Goal: Transaction & Acquisition: Purchase product/service

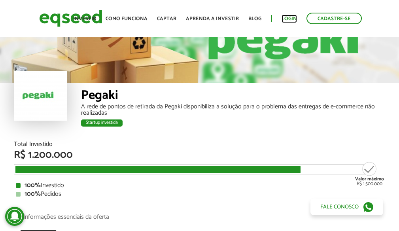
click at [294, 17] on link "Login" at bounding box center [289, 18] width 15 height 5
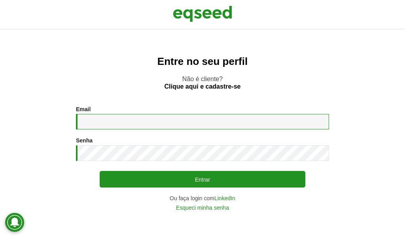
click at [141, 124] on input "Email *" at bounding box center [202, 121] width 253 height 15
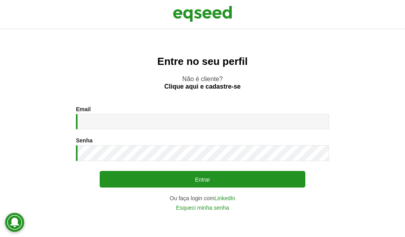
click at [384, 156] on section "Email * Digite seu endereço de e-mail. Senha * Digite a senha que será usada em…" at bounding box center [202, 158] width 373 height 104
click at [232, 197] on link "LinkedIn" at bounding box center [224, 198] width 21 height 6
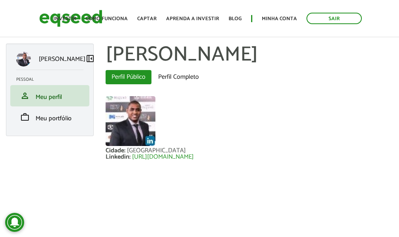
click at [76, 11] on div "Toggle navigation Início Investir Como funciona Captar Aprenda a investir Blog …" at bounding box center [207, 18] width 316 height 21
click at [75, 19] on link "Investir" at bounding box center [64, 18] width 23 height 5
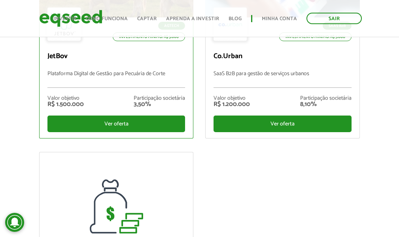
scroll to position [40, 0]
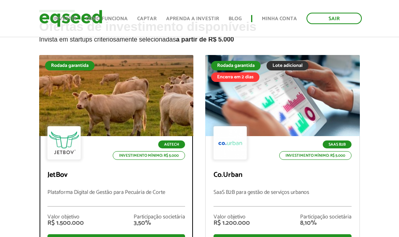
click at [122, 104] on div at bounding box center [116, 95] width 185 height 97
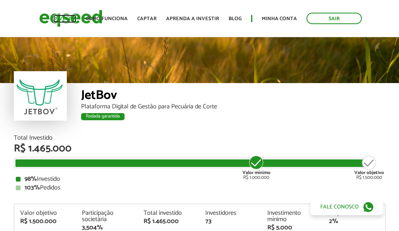
click at [74, 21] on link "Investir" at bounding box center [64, 18] width 23 height 5
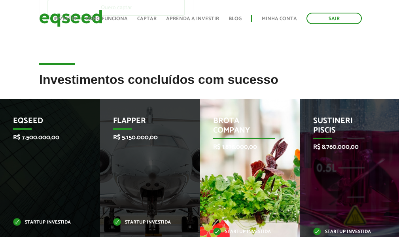
scroll to position [475, 0]
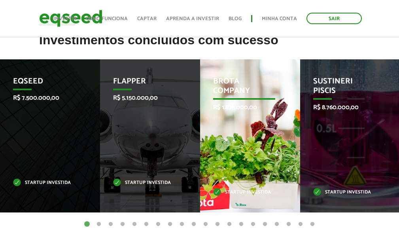
click at [253, 142] on div "Brota Company R$ 1.875.000,00 Startup investida" at bounding box center [244, 135] width 88 height 153
click at [232, 82] on p "Brota Company" at bounding box center [244, 88] width 62 height 23
click at [239, 194] on p "Startup investida" at bounding box center [244, 192] width 62 height 4
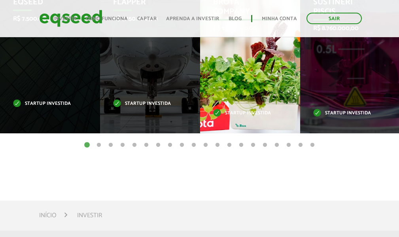
click at [241, 108] on div "Brota Company R$ 1.875.000,00 Startup investida" at bounding box center [244, 56] width 88 height 153
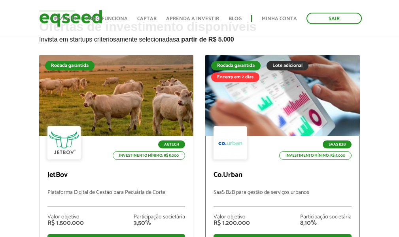
scroll to position [158, 0]
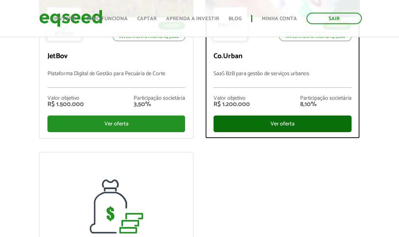
click at [246, 128] on div "Ver oferta" at bounding box center [283, 123] width 138 height 17
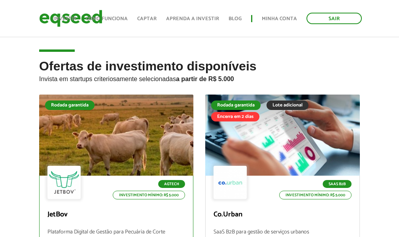
scroll to position [190, 0]
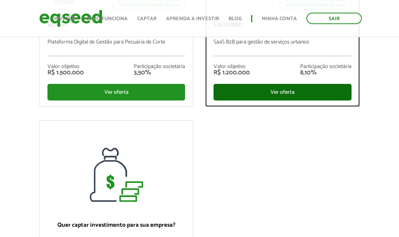
click at [252, 91] on div "Ver oferta" at bounding box center [283, 92] width 138 height 17
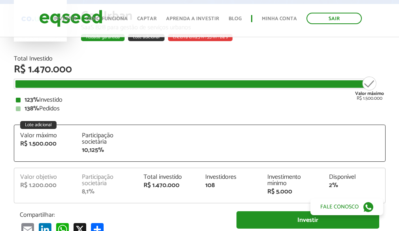
scroll to position [119, 0]
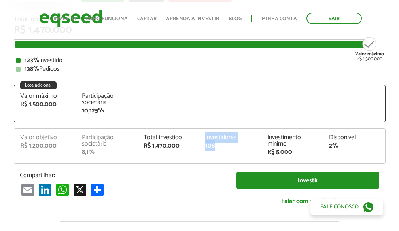
drag, startPoint x: 216, startPoint y: 146, endPoint x: 194, endPoint y: 144, distance: 21.9
click at [194, 144] on div "Valor objetivo R$ 1.200.000 Participação societária 8,1% Total investido R$ 1.4…" at bounding box center [199, 148] width 371 height 29
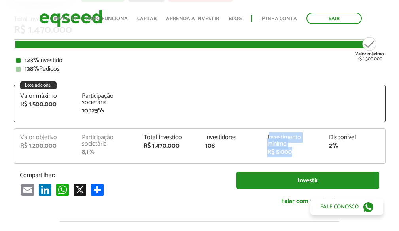
drag, startPoint x: 292, startPoint y: 153, endPoint x: 268, endPoint y: 138, distance: 28.3
click at [268, 138] on div "Investimento mínimo R$ 5.000" at bounding box center [292, 144] width 62 height 21
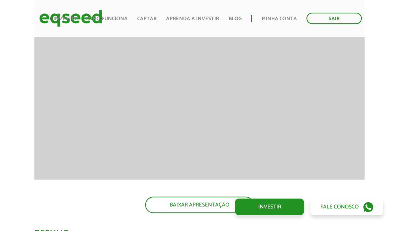
scroll to position [821, 0]
